Goal: Task Accomplishment & Management: Complete application form

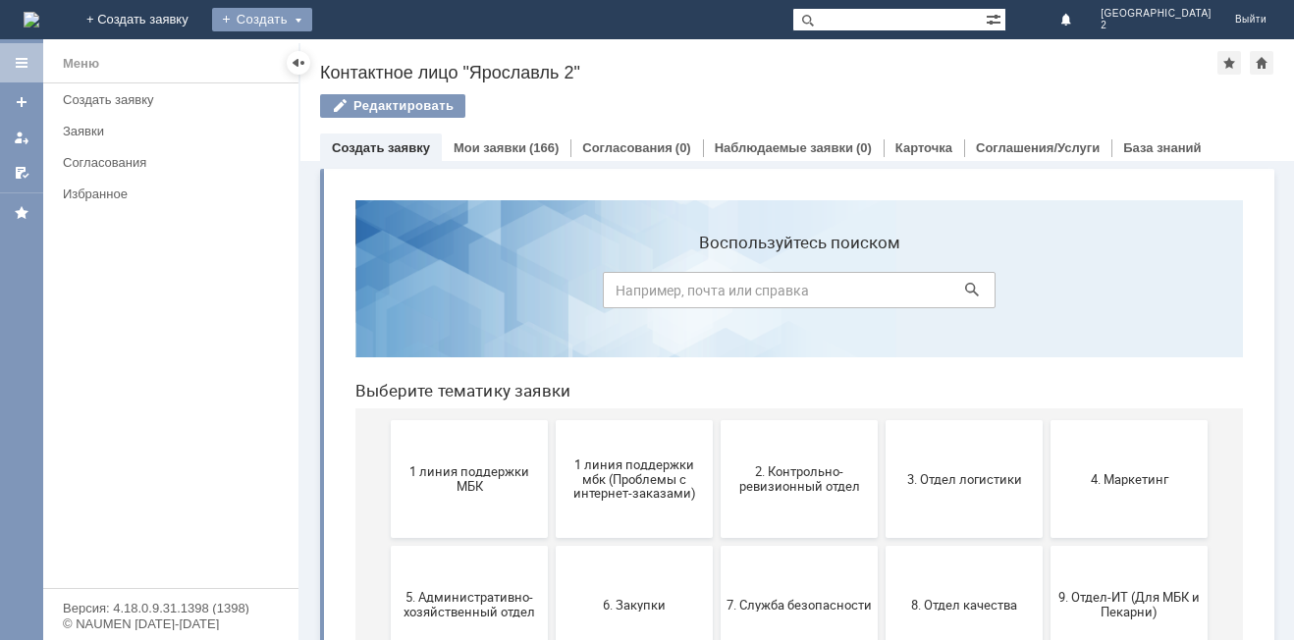
click at [312, 18] on div "Создать" at bounding box center [262, 20] width 100 height 24
click at [312, 23] on div "Создать" at bounding box center [262, 20] width 100 height 24
click at [312, 22] on div "Создать" at bounding box center [262, 20] width 100 height 24
click at [365, 56] on link "Заявка" at bounding box center [290, 59] width 149 height 24
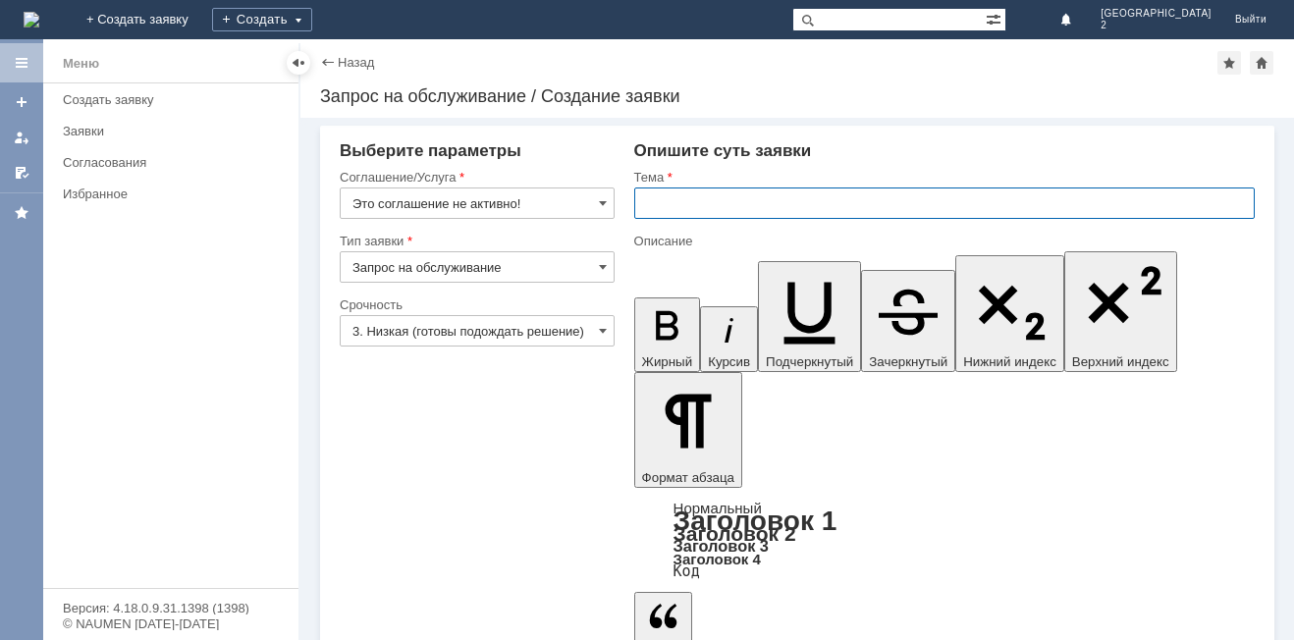
click at [700, 200] on input "text" at bounding box center [944, 203] width 621 height 31
type input "Закончились Блоттеры для парфюма [GEOGRAPHIC_DATA] 2"
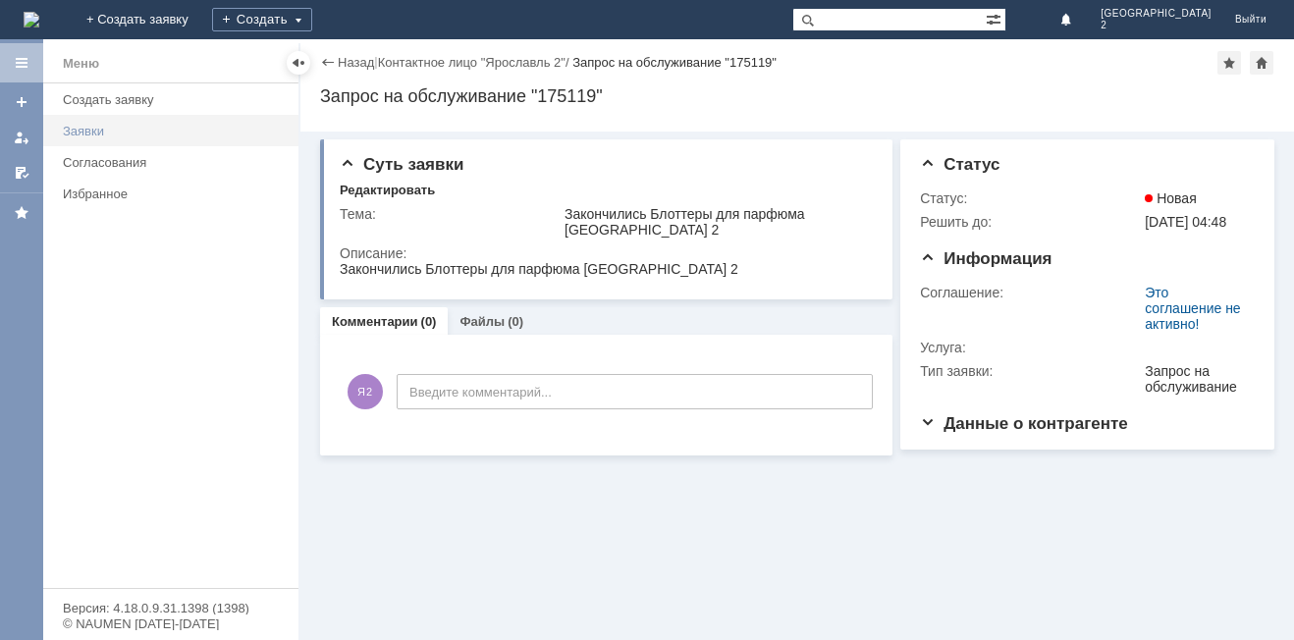
click at [96, 133] on div "Заявки" at bounding box center [175, 131] width 224 height 15
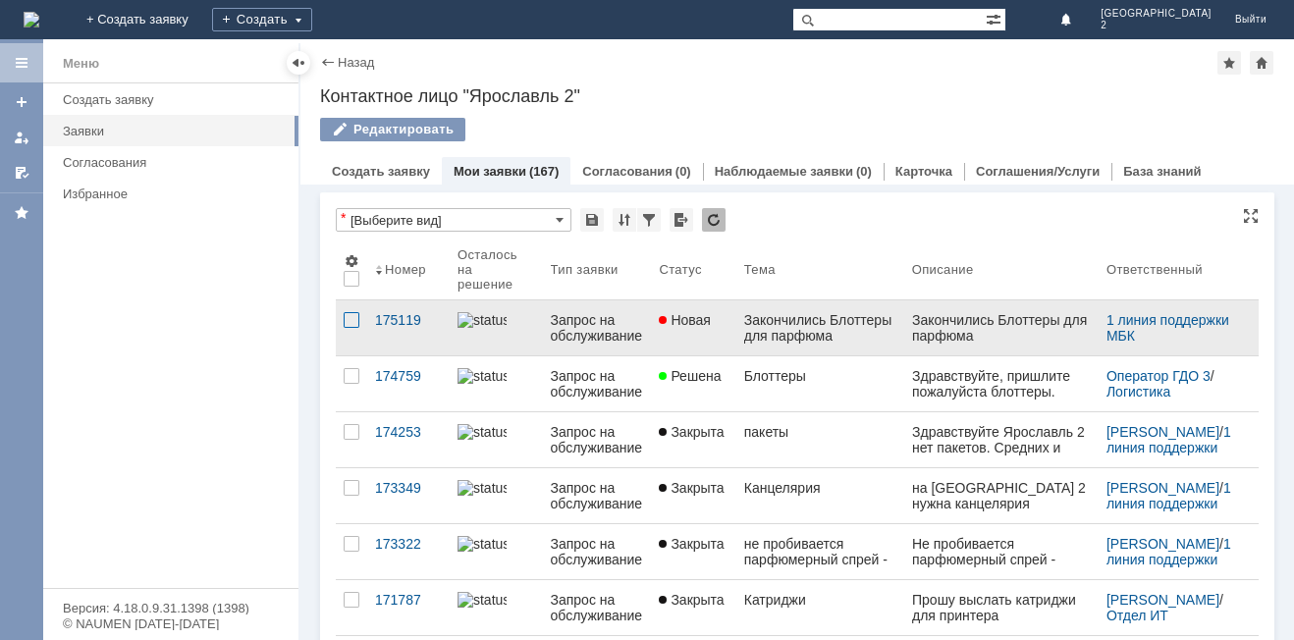
click at [350, 323] on div at bounding box center [352, 320] width 16 height 16
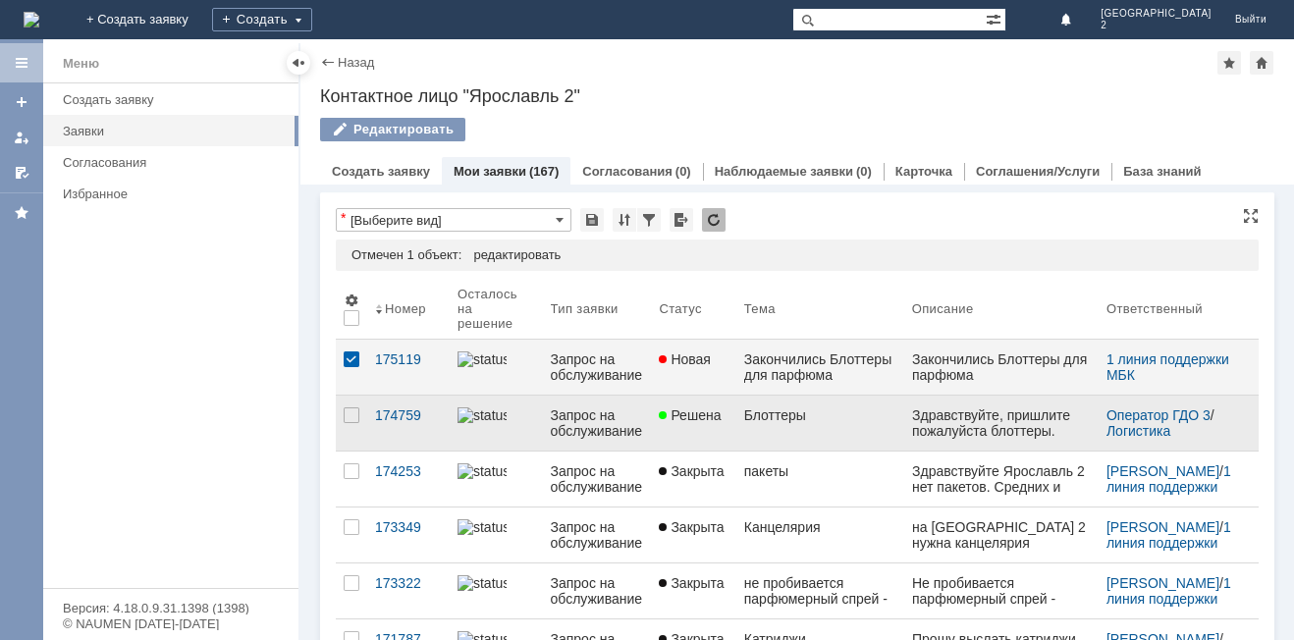
click at [938, 428] on div "Здравствуйте, пришлите пожалуйста блоттеры." at bounding box center [1000, 423] width 179 height 31
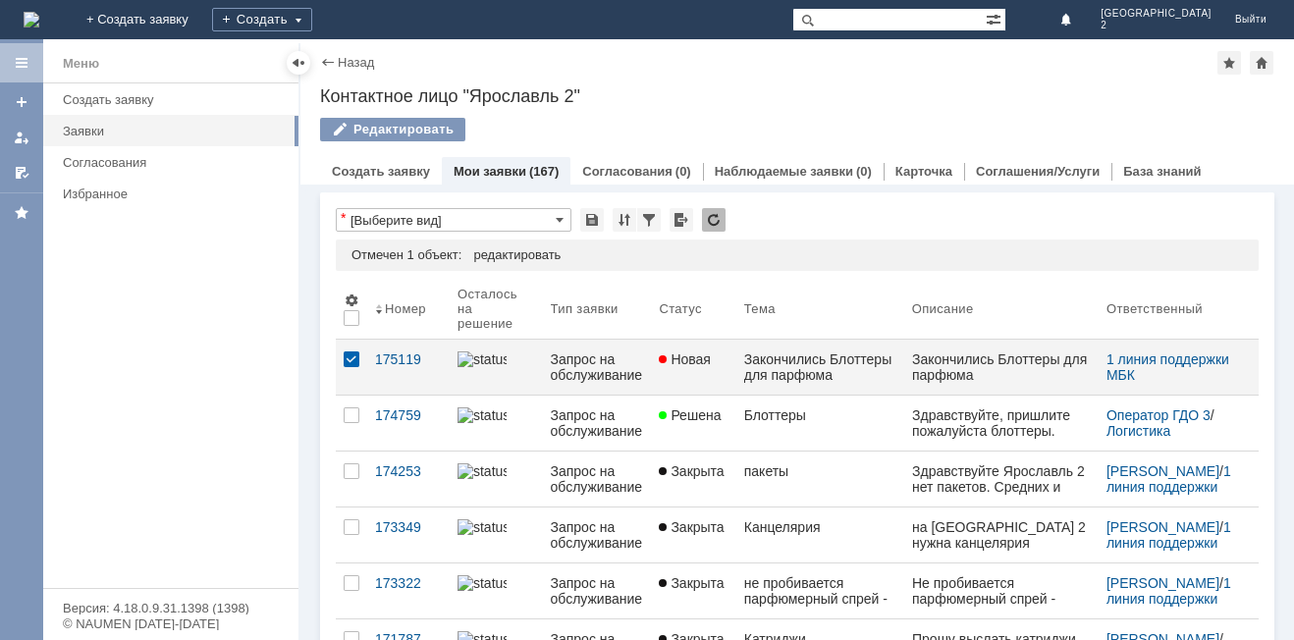
click at [251, 377] on div "Меню Создать заявку Заявки Согласования Избранное" at bounding box center [170, 335] width 255 height 505
